Goal: Transaction & Acquisition: Obtain resource

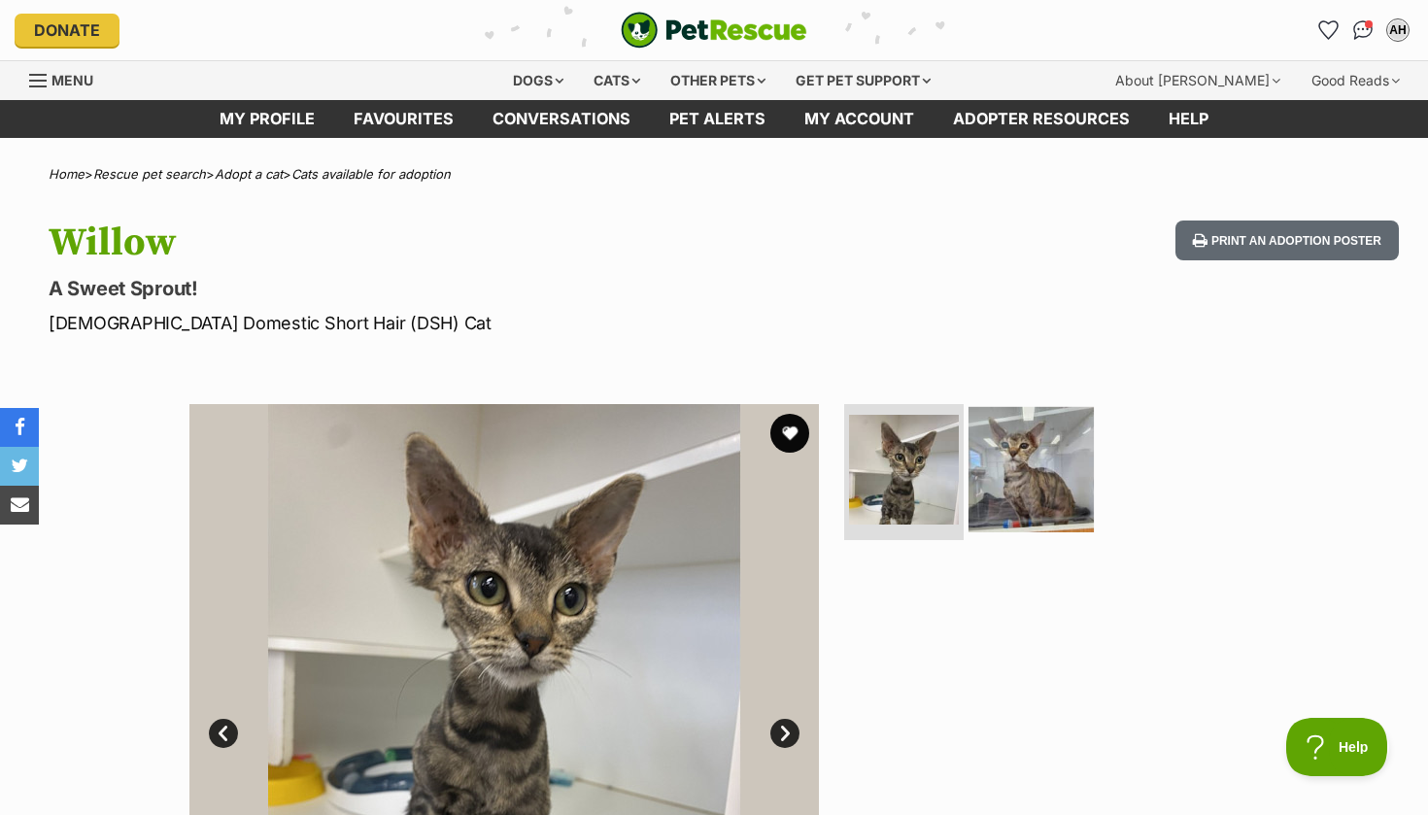
click at [1018, 436] on img at bounding box center [1031, 469] width 125 height 125
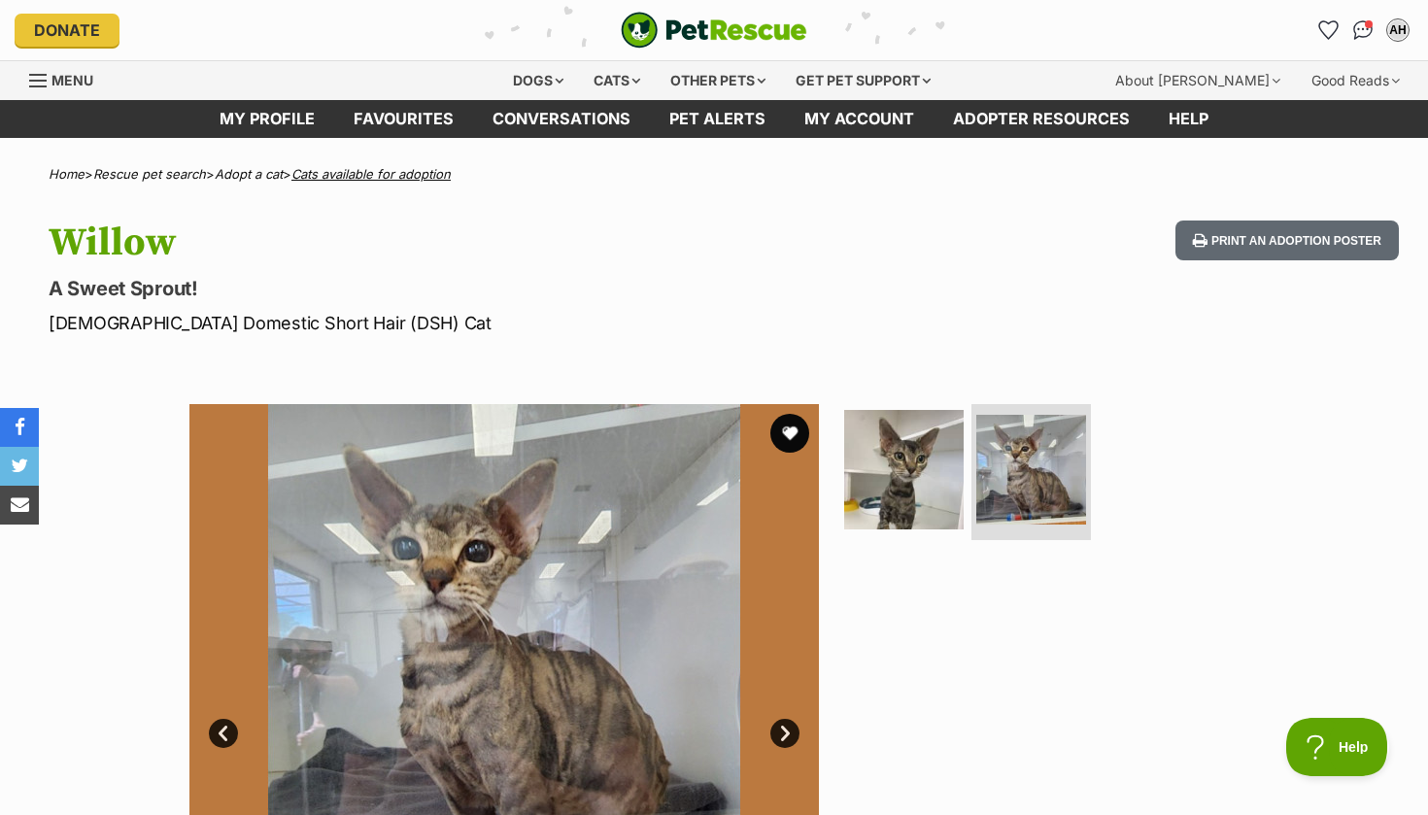
click at [371, 172] on link "Cats available for adoption" at bounding box center [370, 174] width 159 height 16
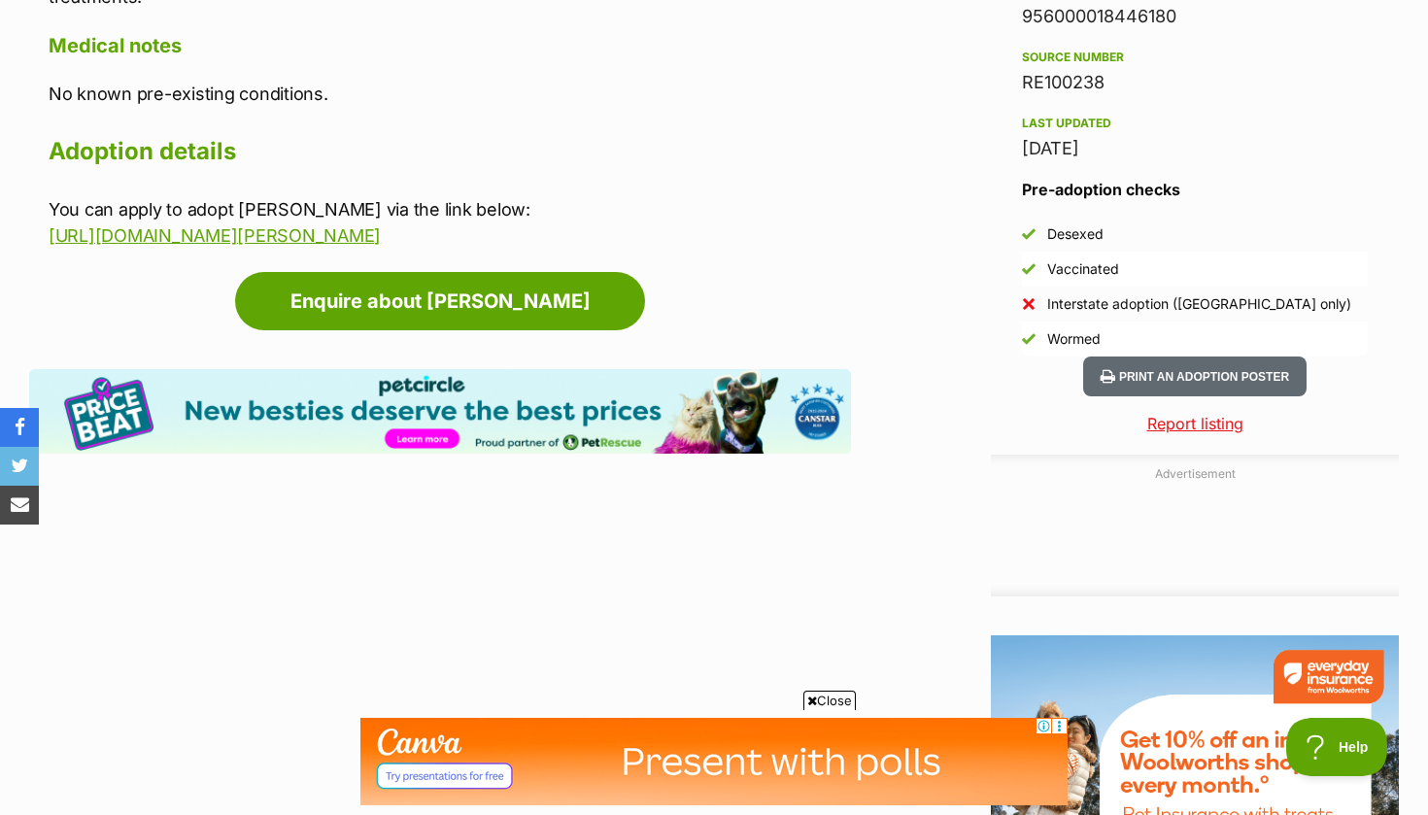
scroll to position [2108, 0]
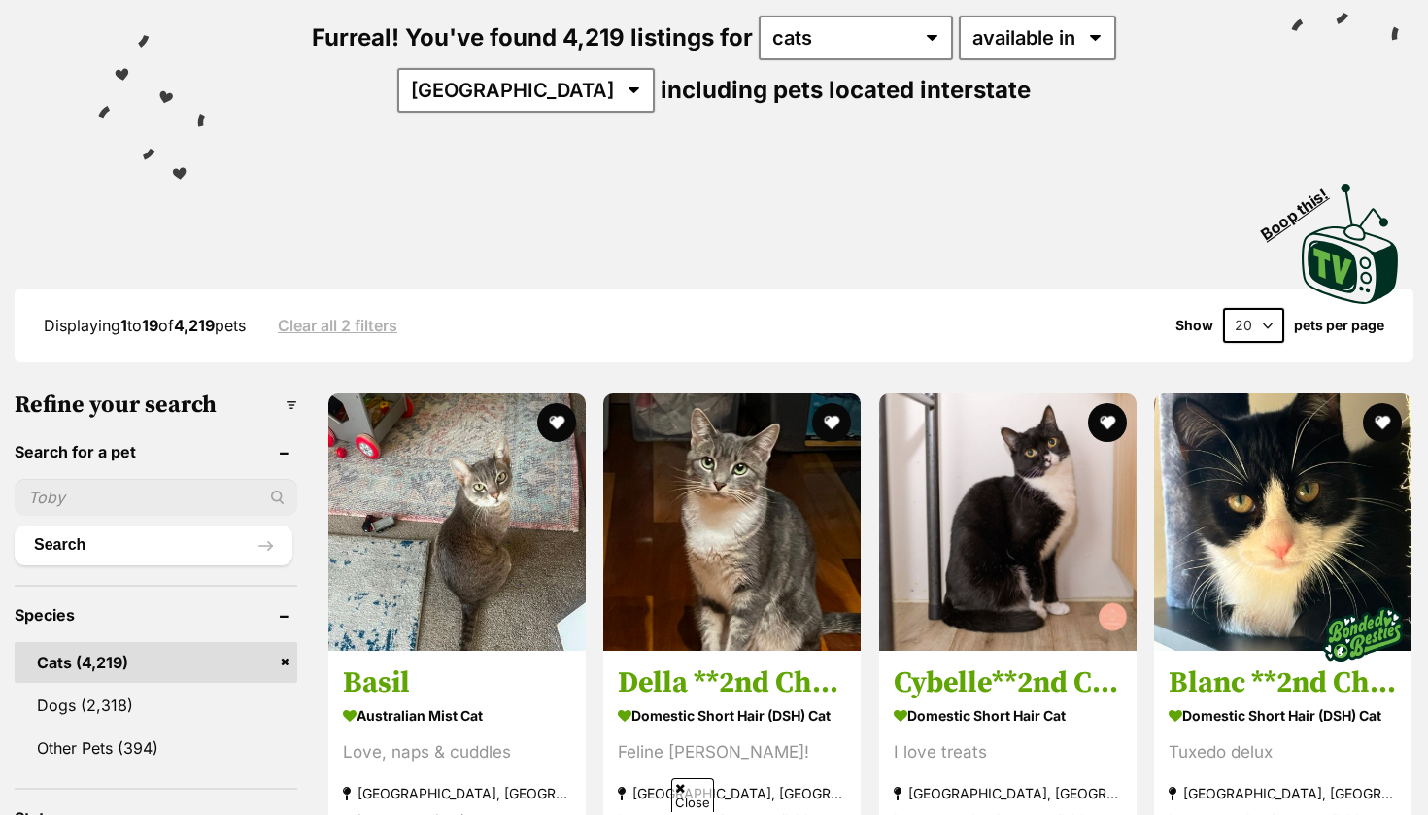
scroll to position [728, 0]
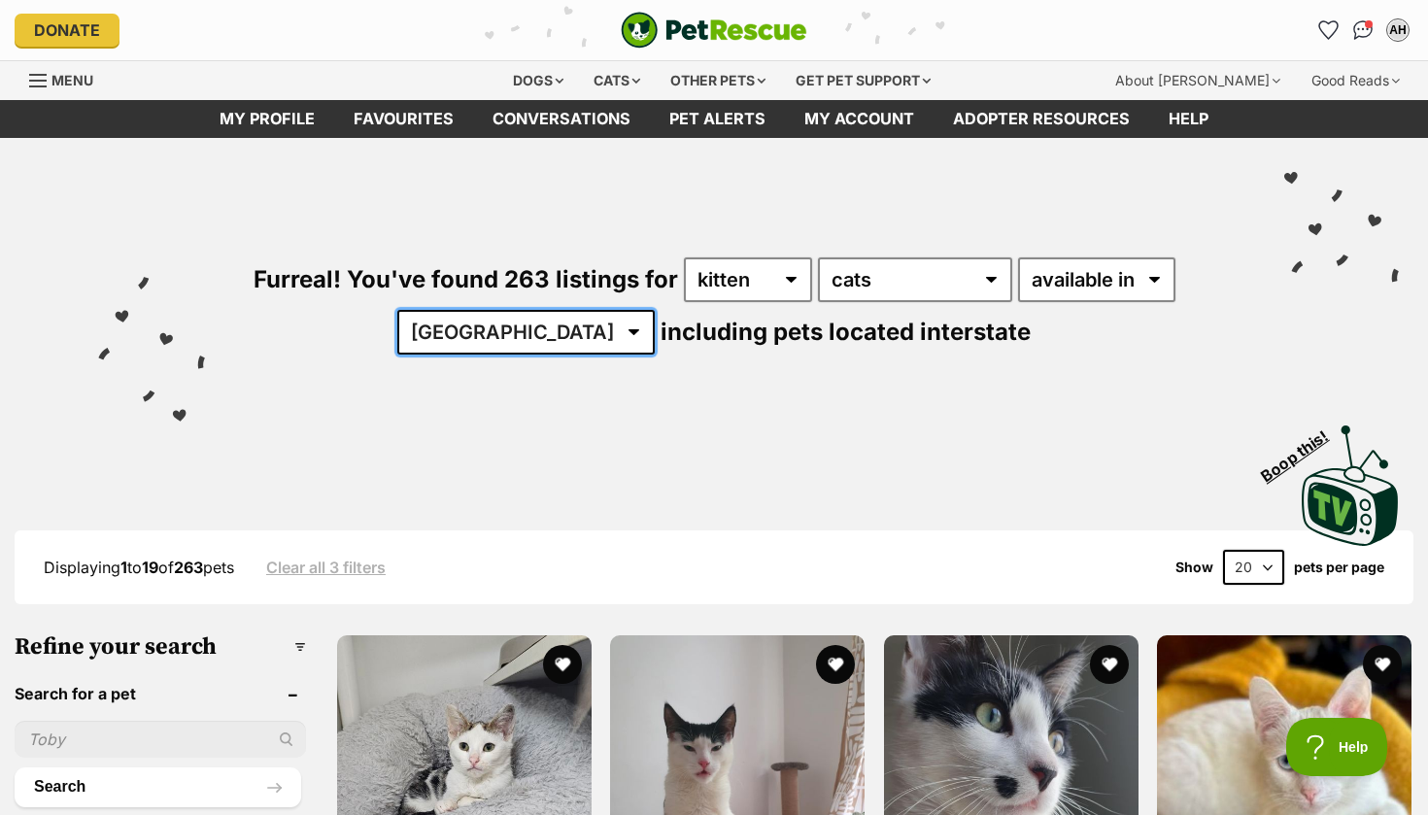
select select "VIC"
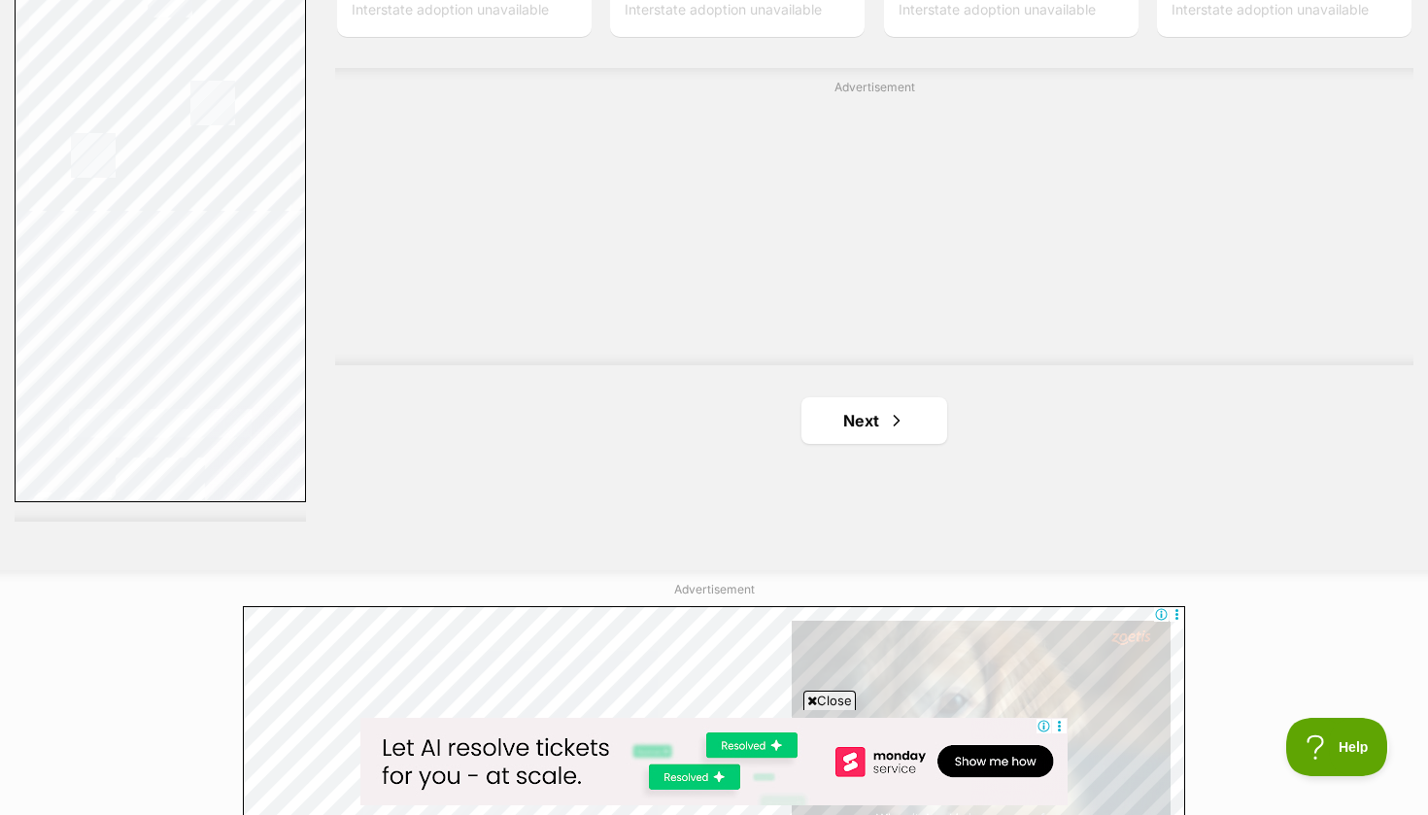
scroll to position [3482, 0]
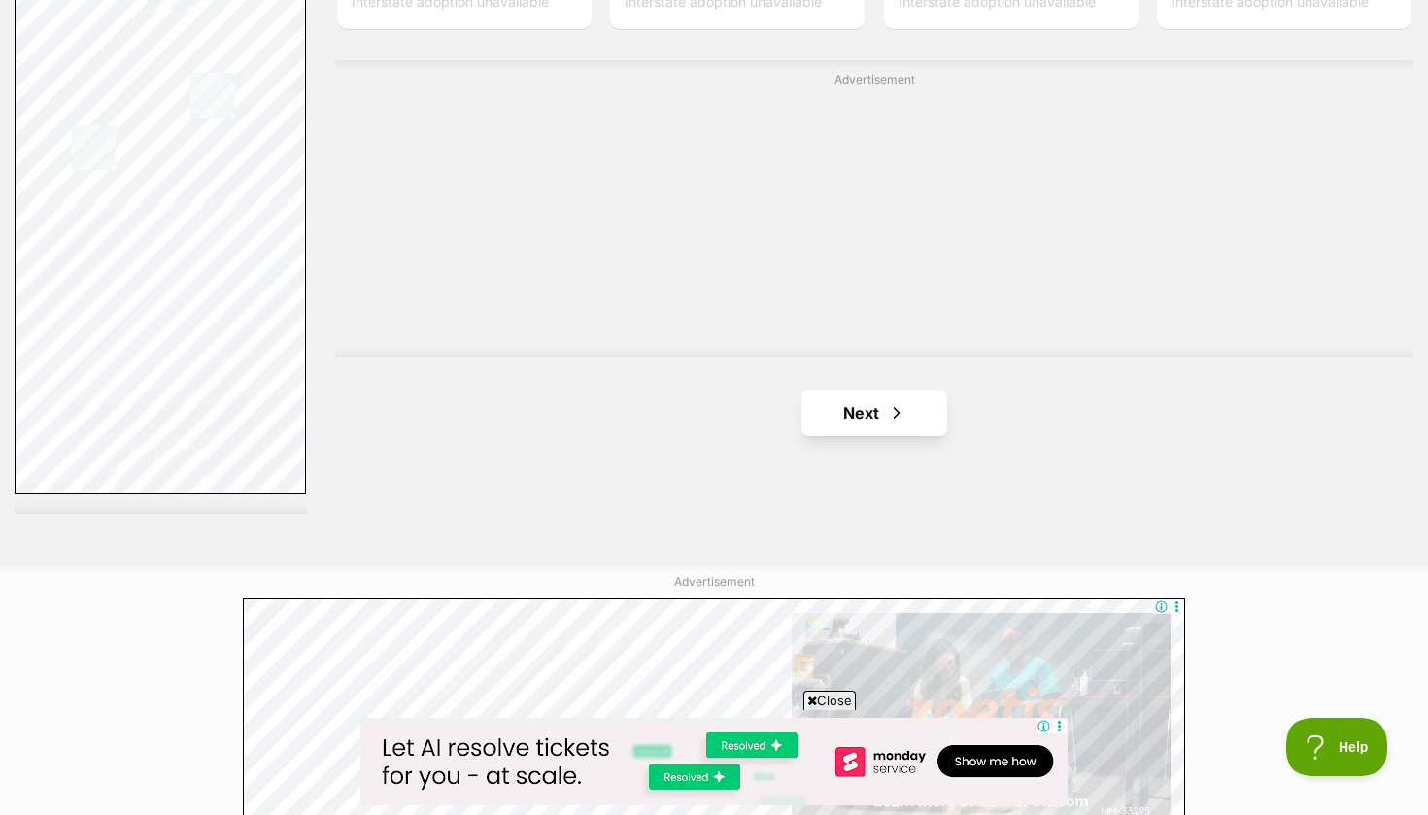
click at [919, 404] on link "Next" at bounding box center [874, 413] width 146 height 47
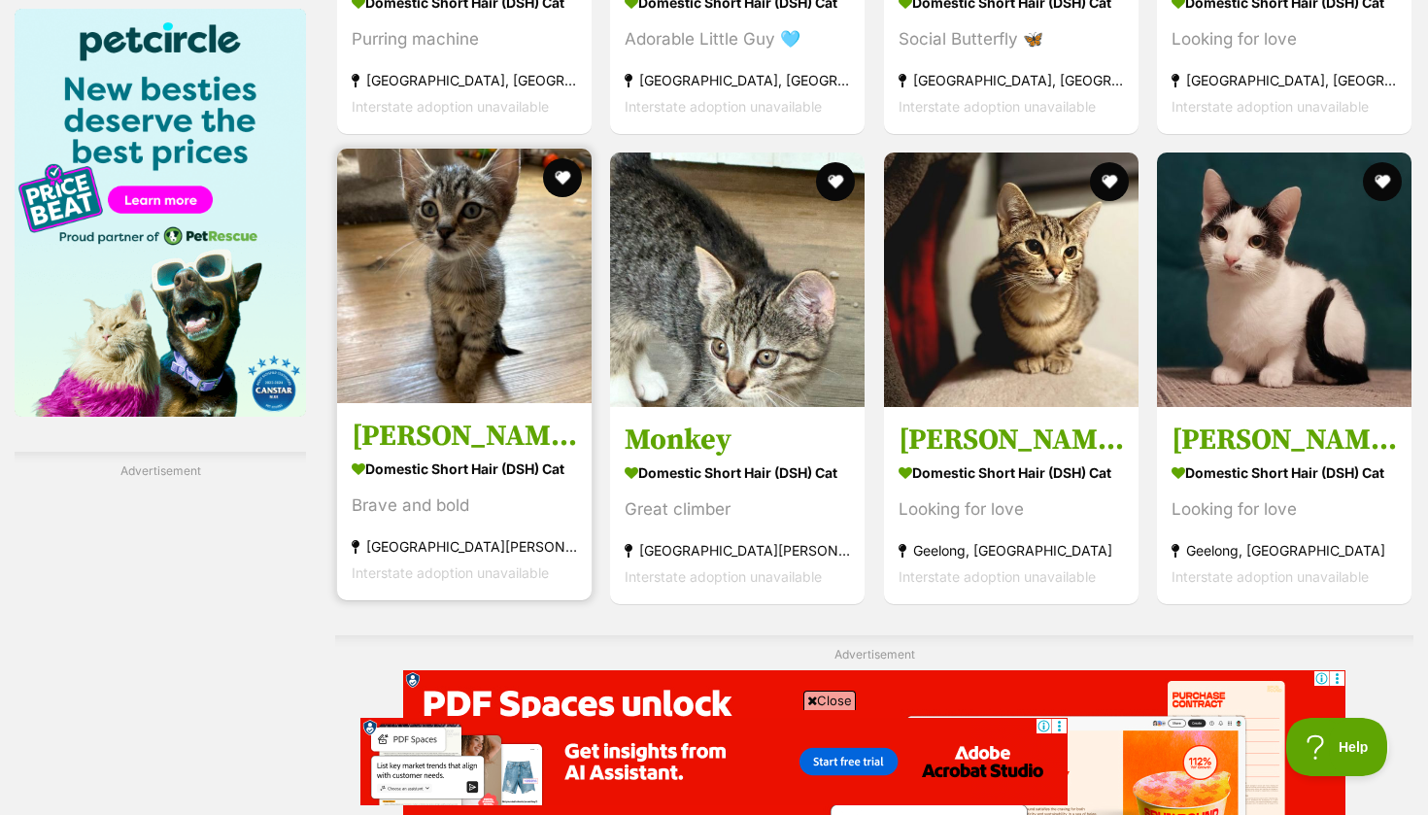
scroll to position [2940, 0]
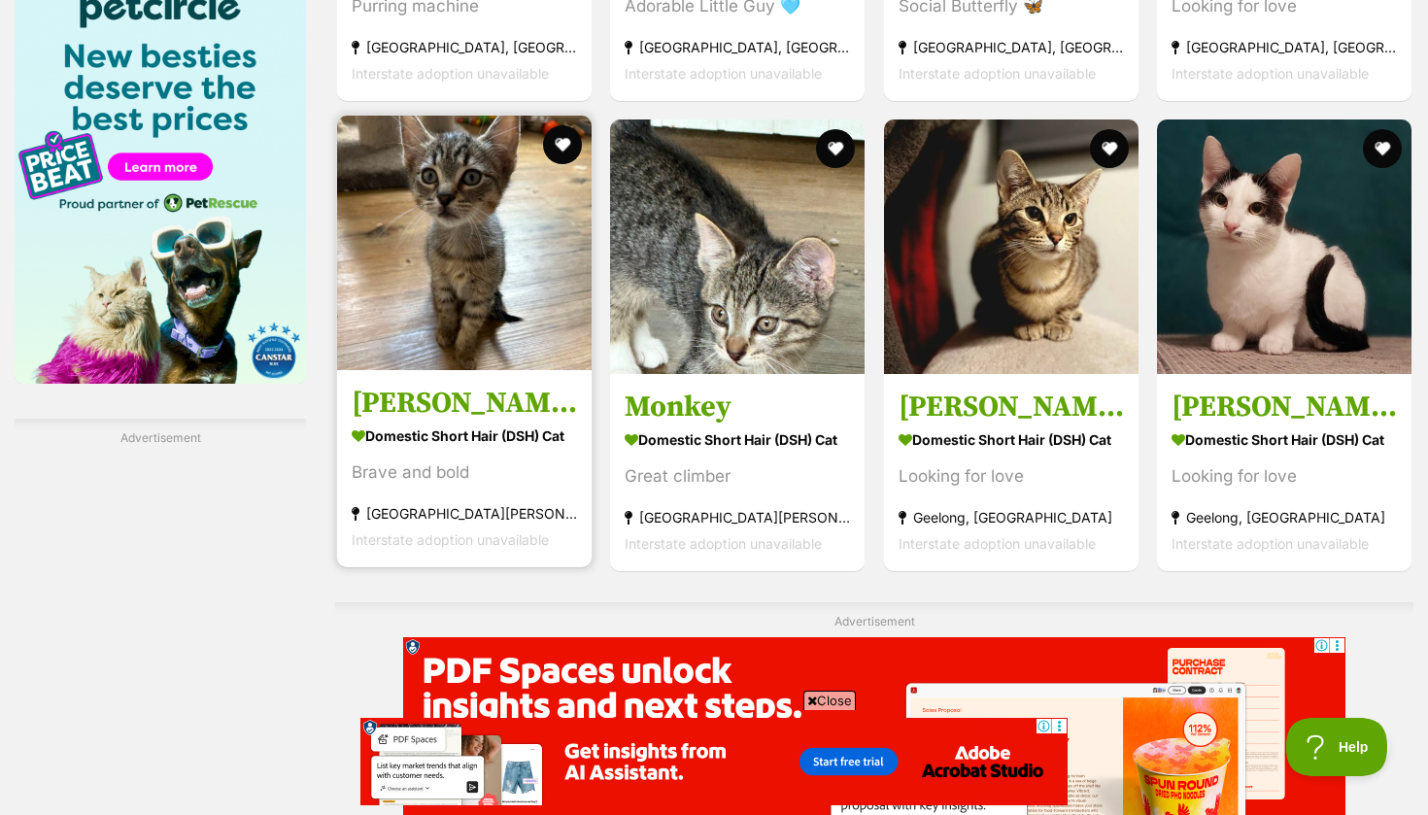
click at [475, 284] on img at bounding box center [464, 243] width 255 height 255
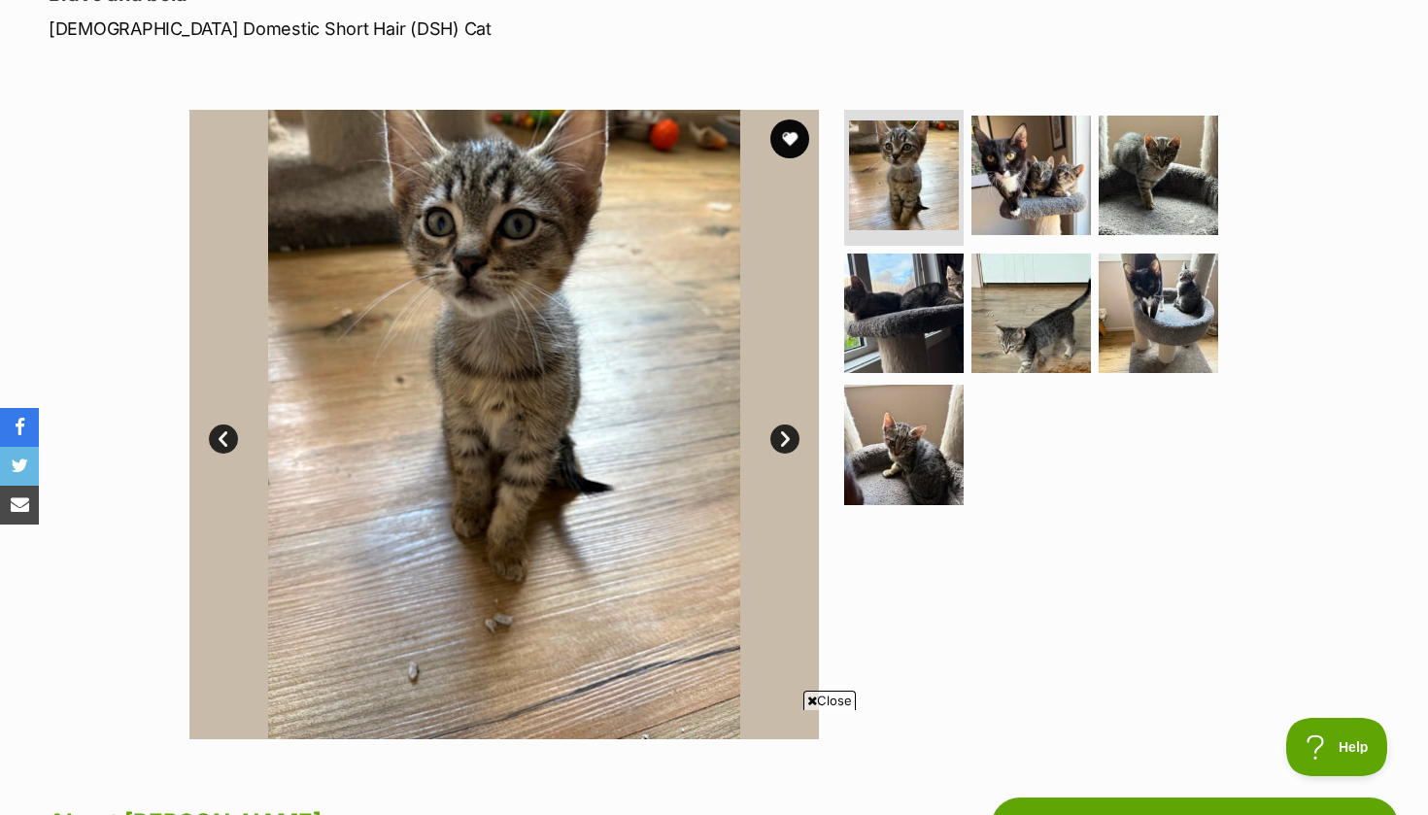
scroll to position [301, 0]
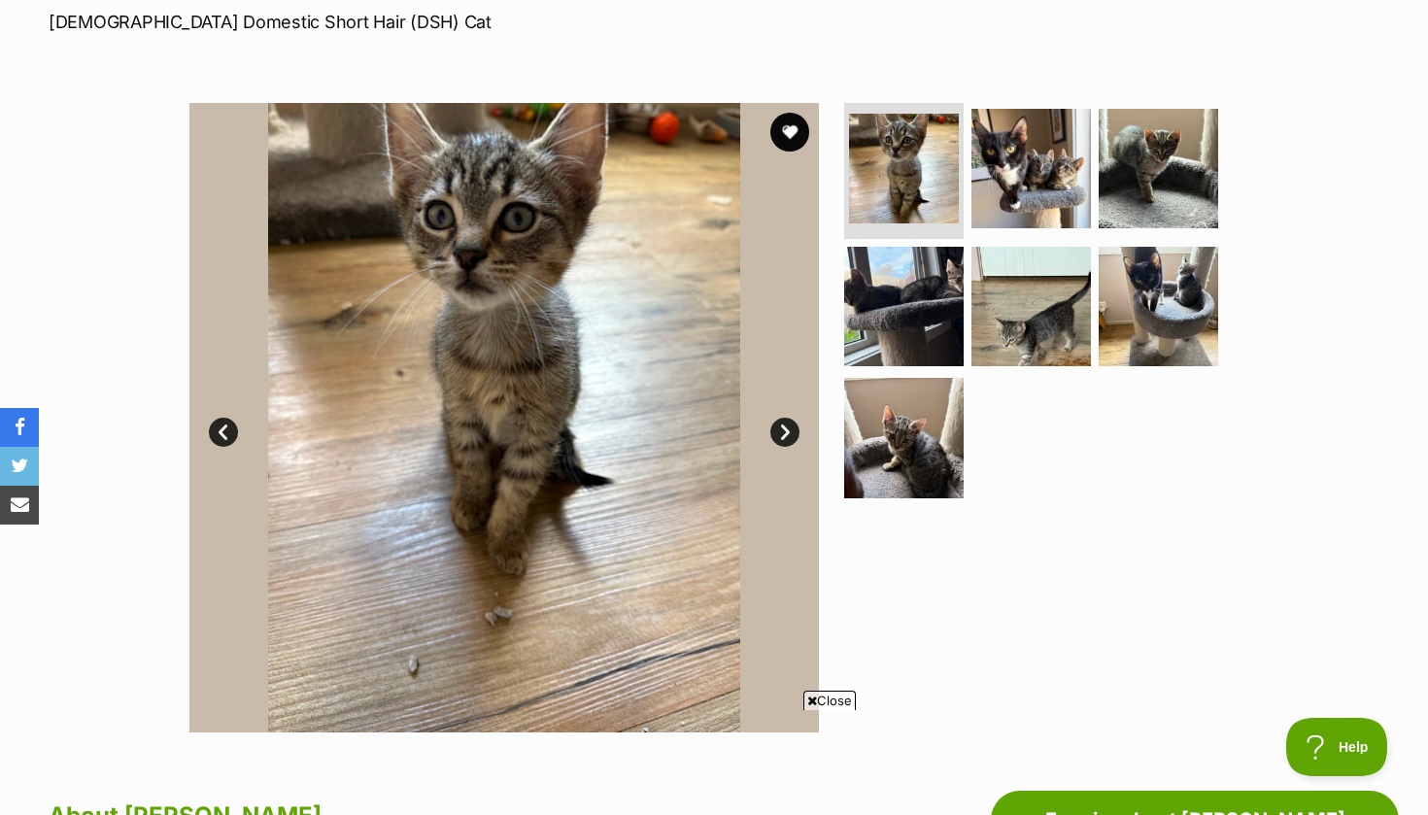
click at [791, 428] on link "Next" at bounding box center [784, 432] width 29 height 29
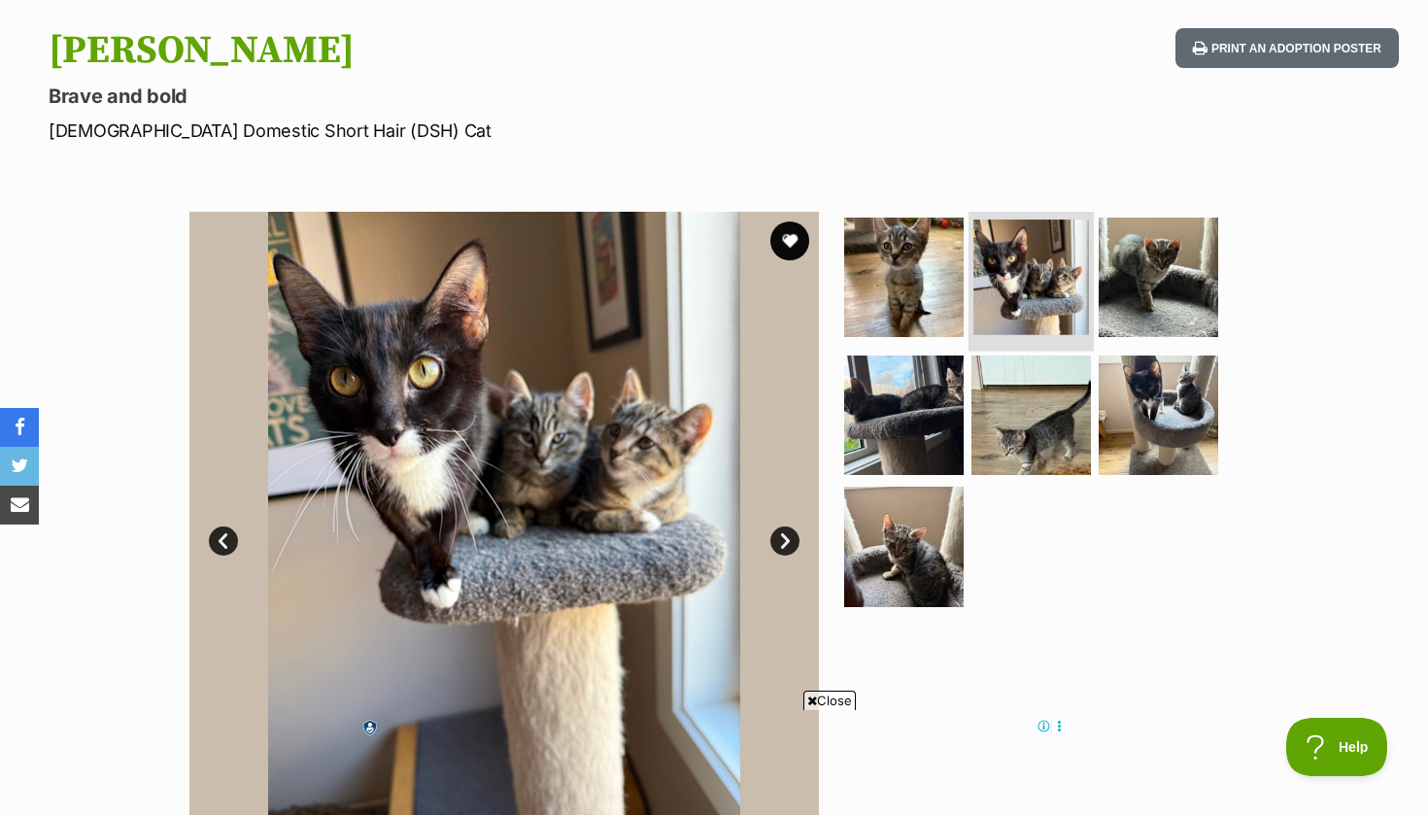
scroll to position [218, 0]
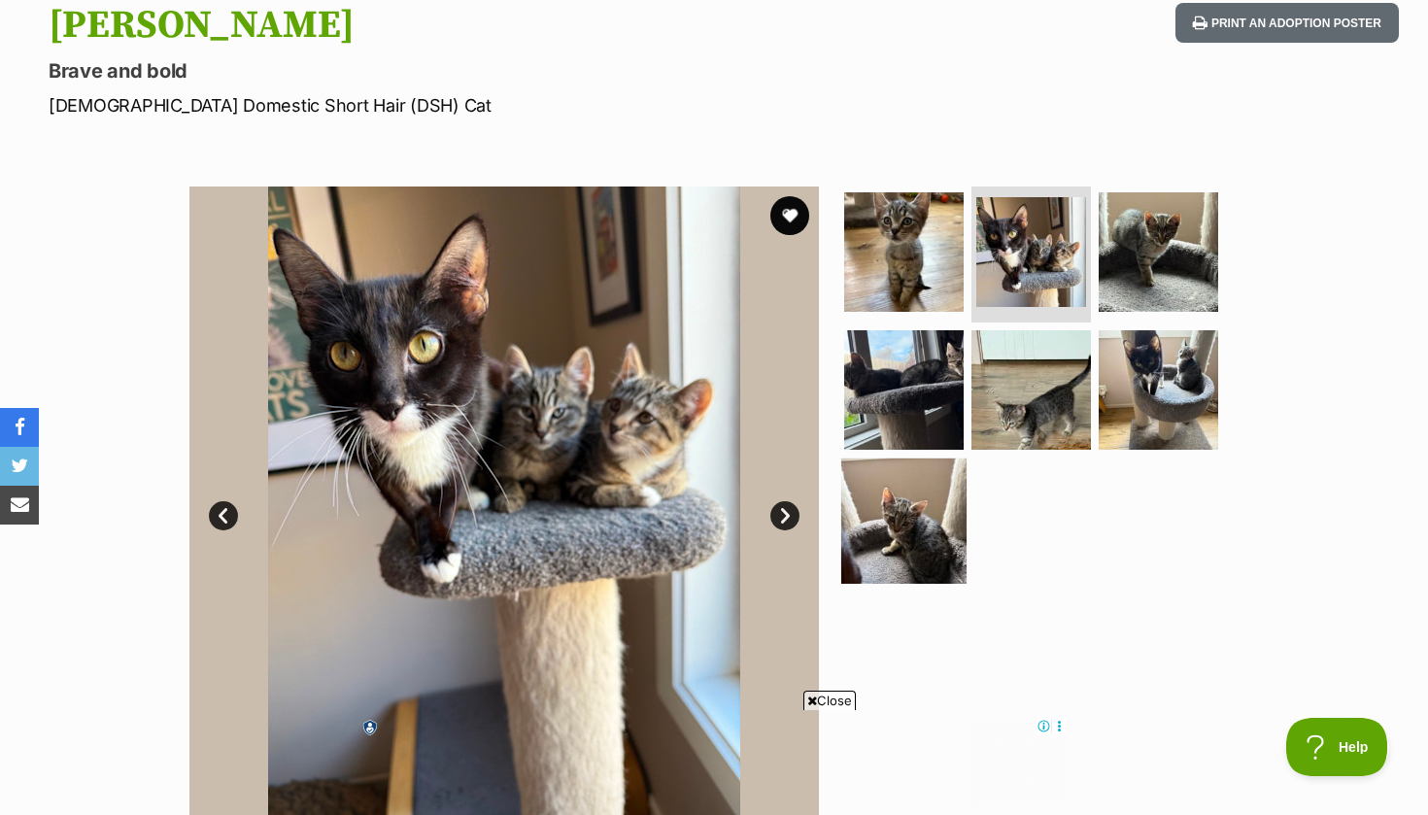
click at [891, 528] on img at bounding box center [903, 521] width 125 height 125
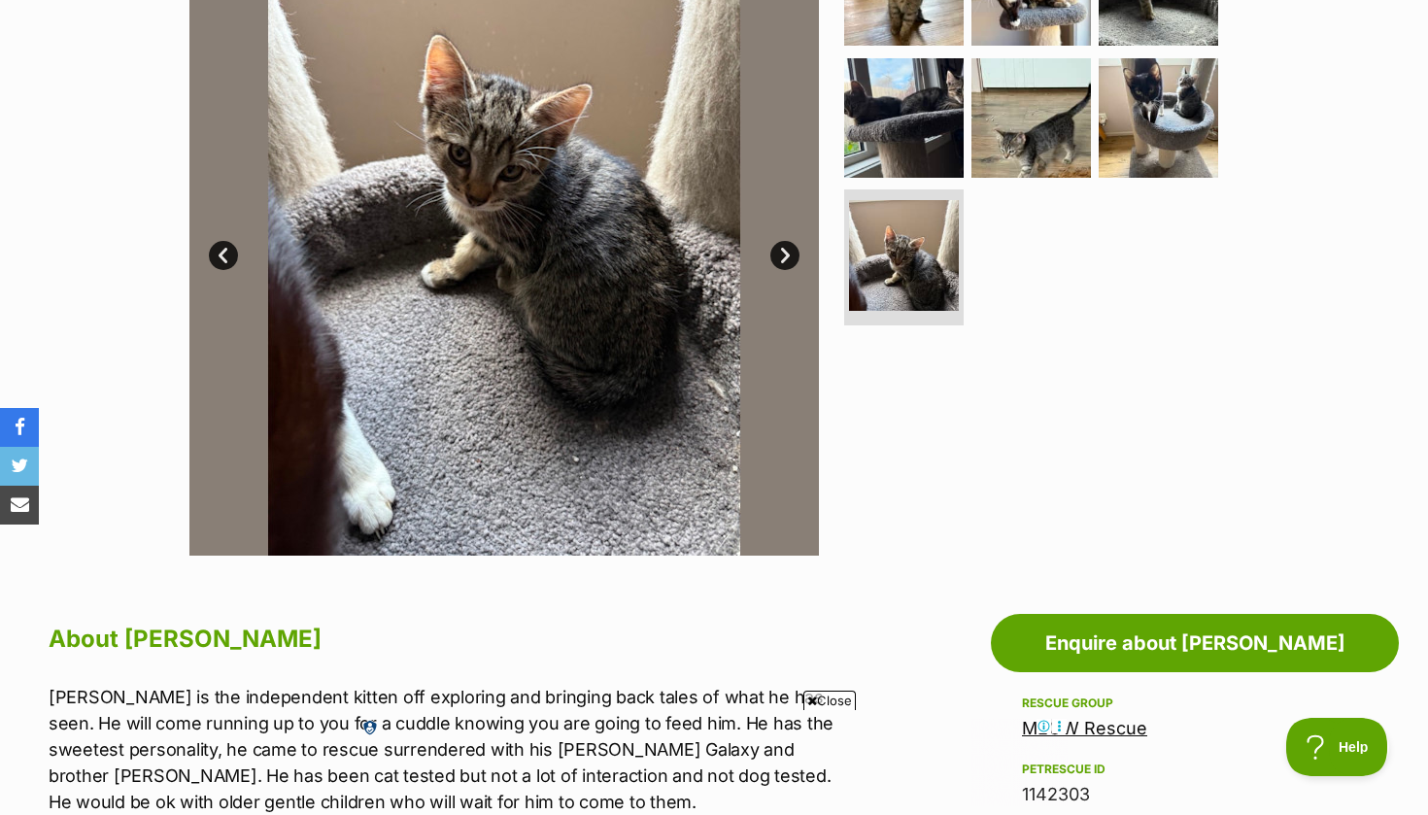
scroll to position [0, 0]
